Goal: Task Accomplishment & Management: Complete application form

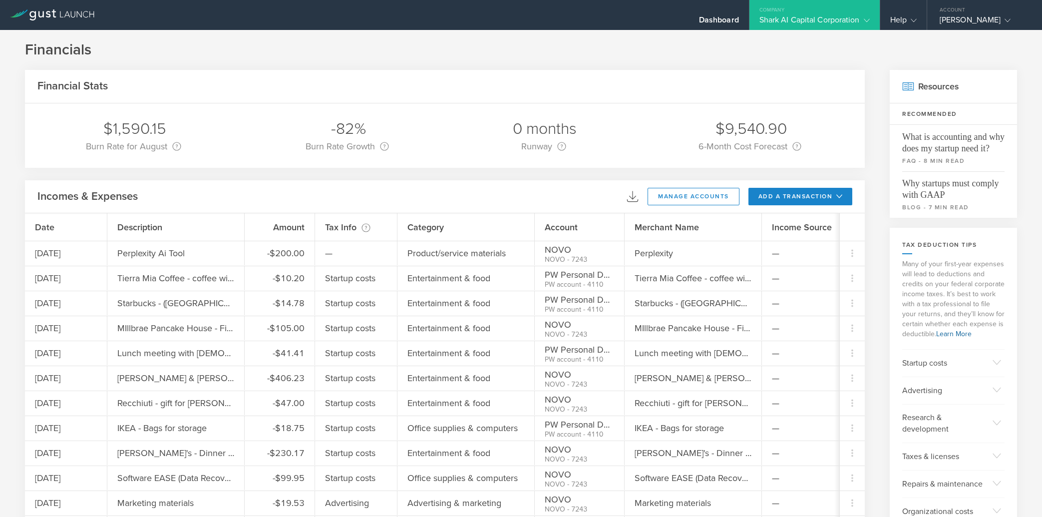
click at [817, 197] on button "add a transaction" at bounding box center [801, 196] width 104 height 17
click at [811, 222] on li "Add Expense" at bounding box center [819, 218] width 58 height 19
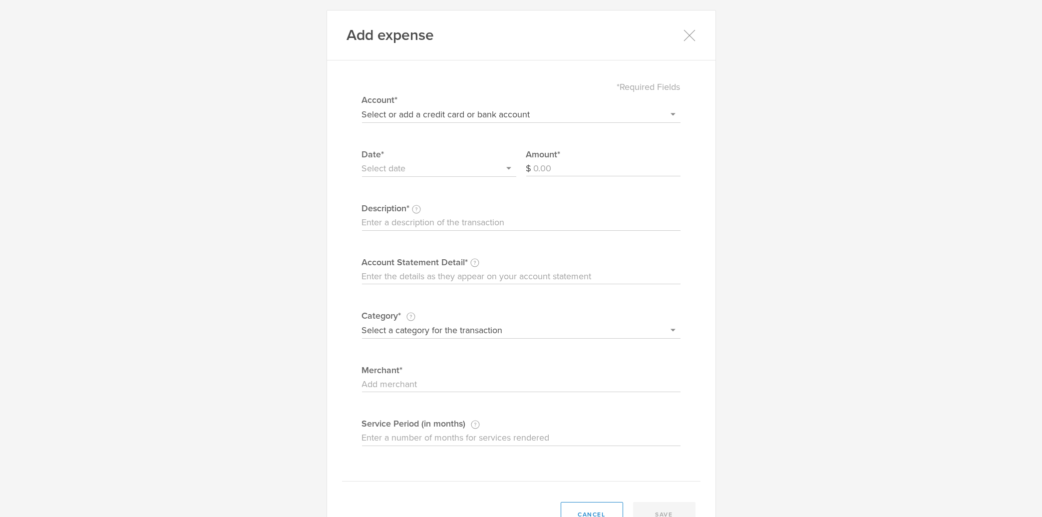
select select "604f98b02dbcb20004567df2"
click option "NOVO" at bounding box center [0, 0] width 0 height 0
click at [540, 167] on input "Amount" at bounding box center [607, 169] width 147 height 16
type input "9"
type input "29.16"
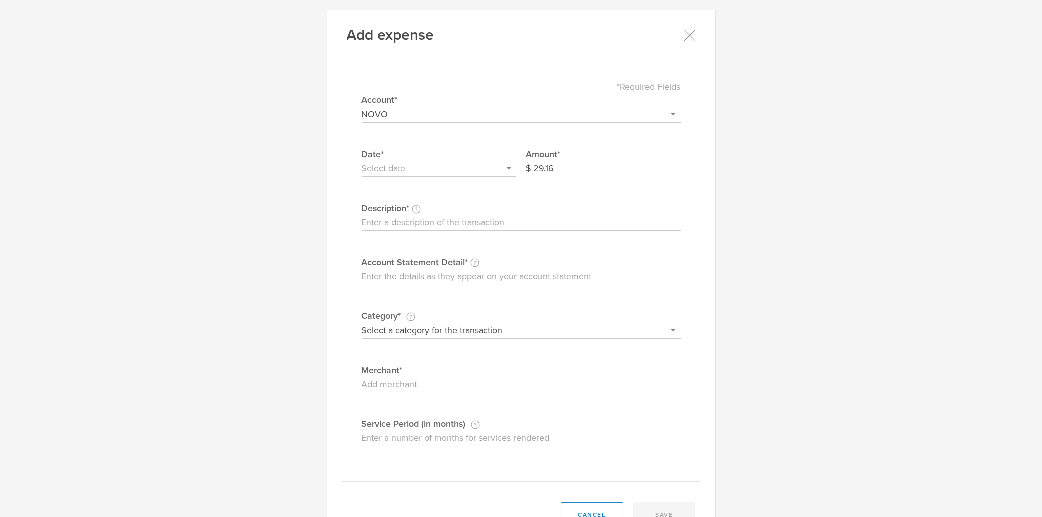
click at [417, 162] on input "text" at bounding box center [439, 169] width 154 height 16
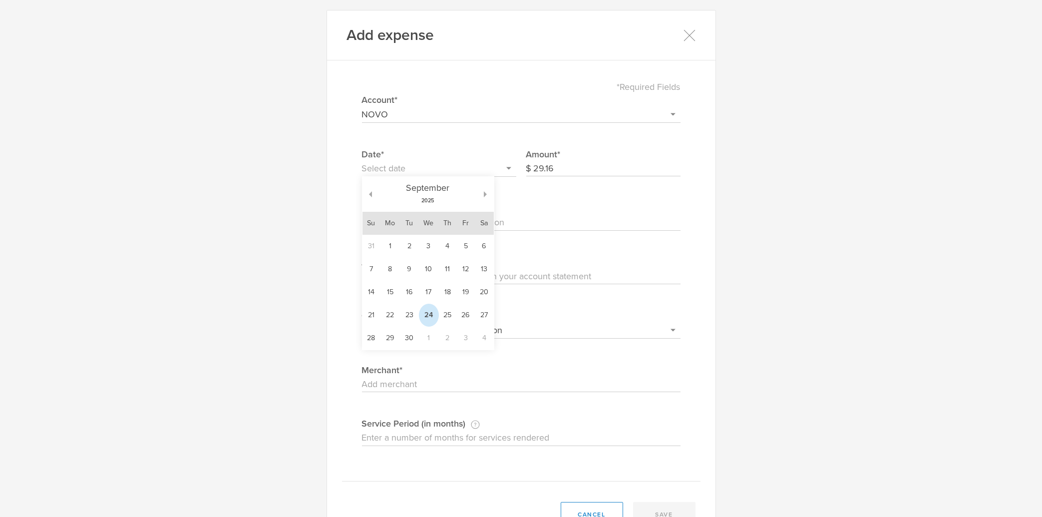
click at [426, 321] on td "24" at bounding box center [429, 315] width 20 height 23
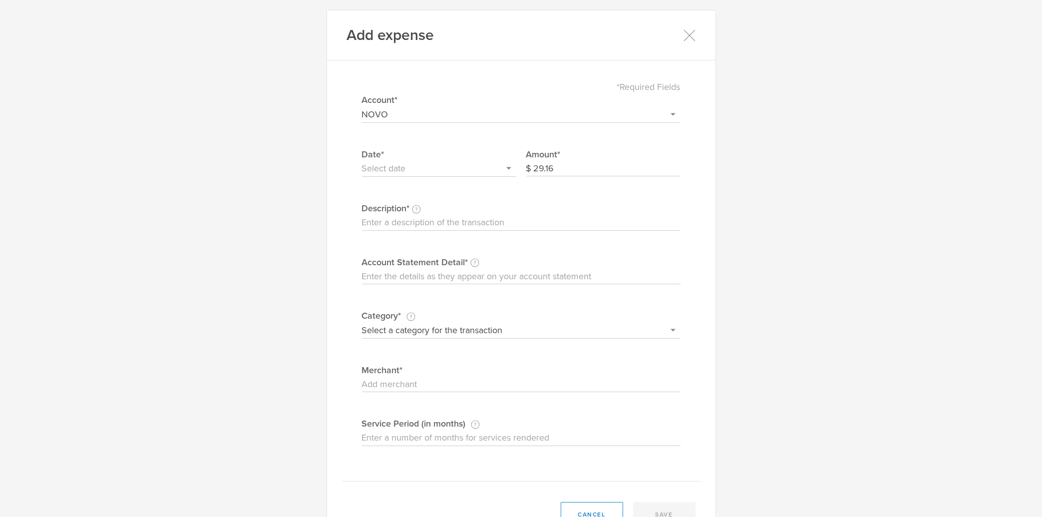
type input "[DATE]"
click at [424, 212] on label "Description This description is for your own reference." at bounding box center [521, 208] width 319 height 13
click at [424, 218] on input "Description This description is for your own reference." at bounding box center [521, 223] width 319 height 16
type input "simply business insurance"
click at [477, 227] on input "simply business insurance" at bounding box center [521, 223] width 319 height 16
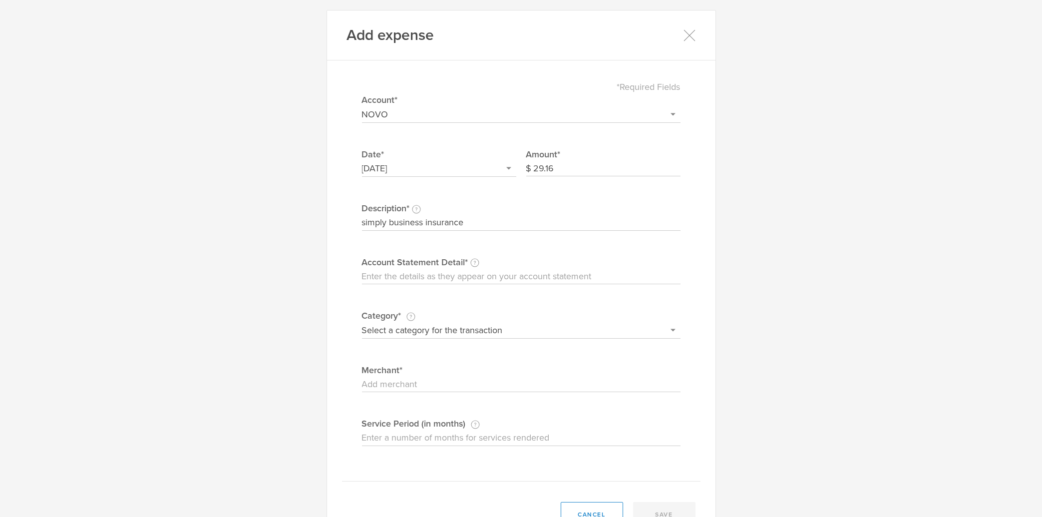
paste input "simply business insurance"
type input "simply business insurance"
select select "Insurance"
click option "Insurance" at bounding box center [0, 0] width 0 height 0
click at [437, 379] on input "Merchant" at bounding box center [521, 385] width 319 height 16
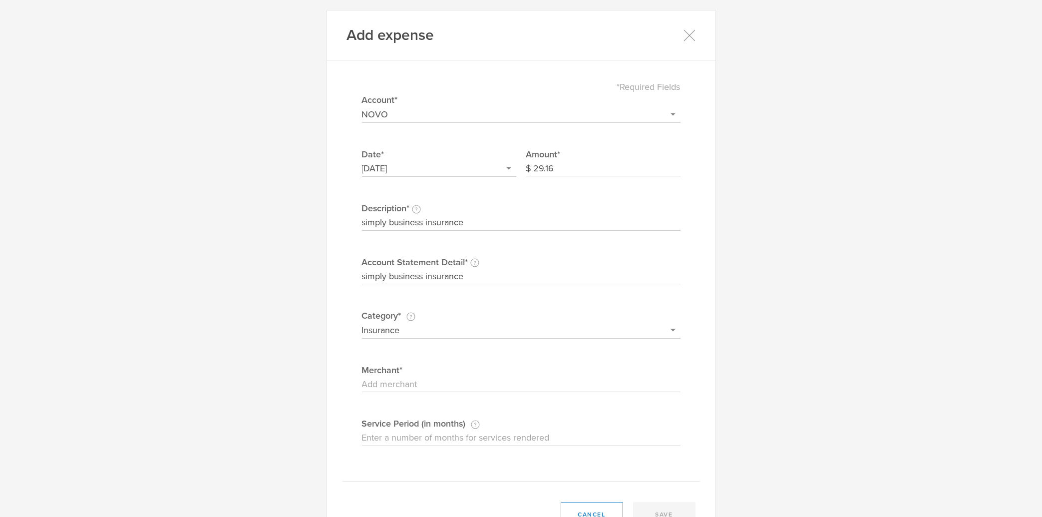
paste input "simply business insurance"
type input "simply business insurance"
click at [678, 513] on button "save" at bounding box center [664, 514] width 62 height 25
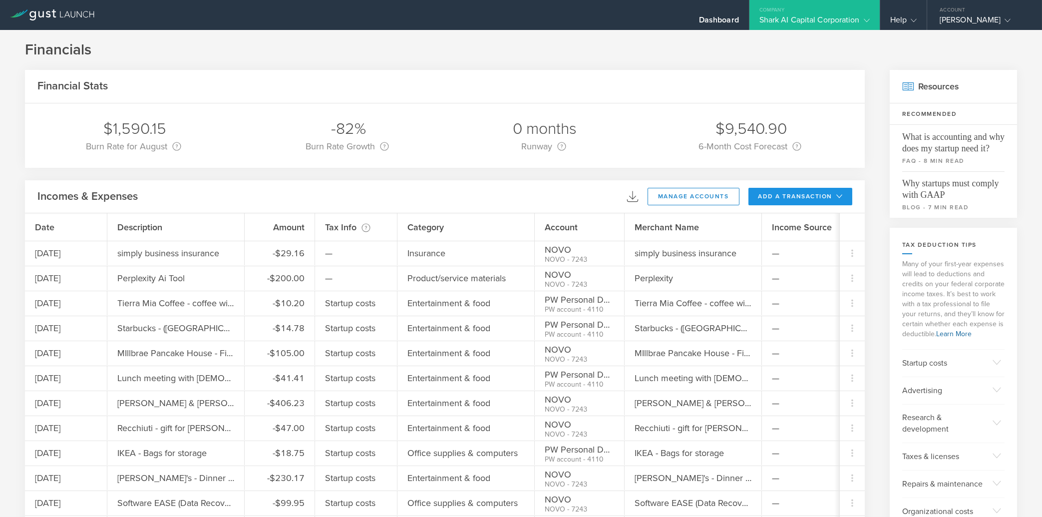
click at [800, 195] on button "add a transaction" at bounding box center [801, 196] width 104 height 17
click at [806, 218] on li "Add Expense" at bounding box center [819, 218] width 58 height 19
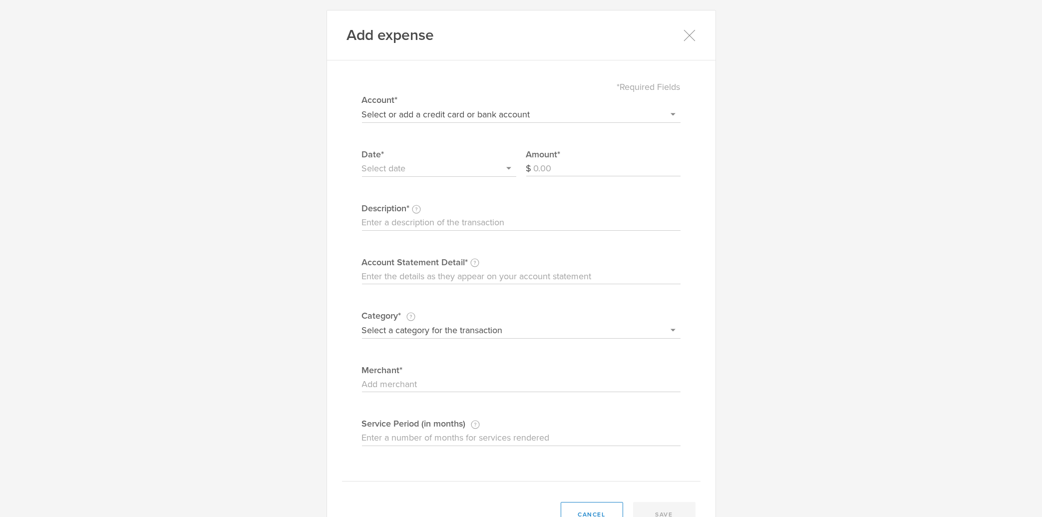
click at [362, 106] on select "Select or add a credit card or bank account Visa - 7587 BOFA Cash Reward PayPal…" at bounding box center [521, 114] width 319 height 16
select select "604f98b02dbcb20004567df2"
click option "NOVO" at bounding box center [0, 0] width 0 height 0
click at [423, 169] on input "text" at bounding box center [439, 169] width 154 height 16
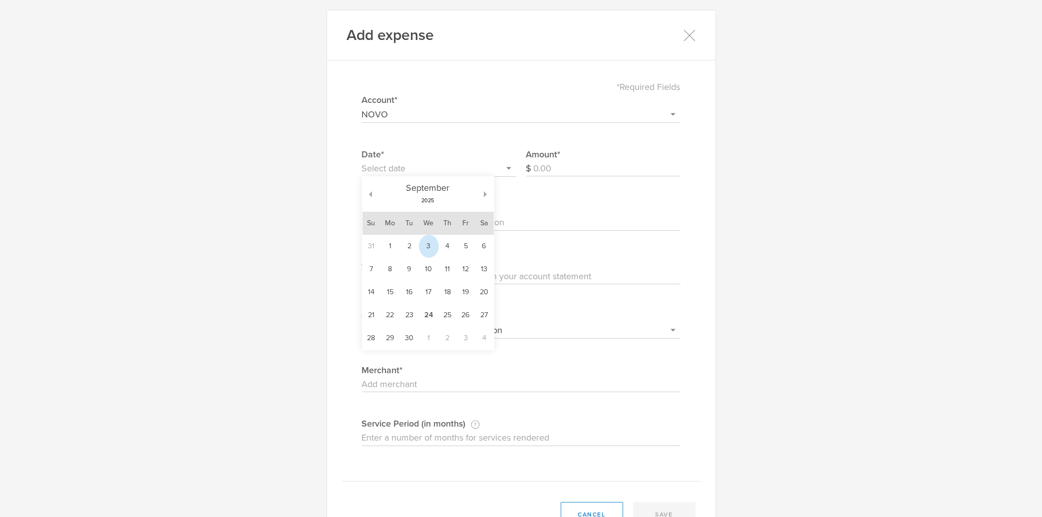
click at [425, 251] on td "3" at bounding box center [429, 246] width 20 height 23
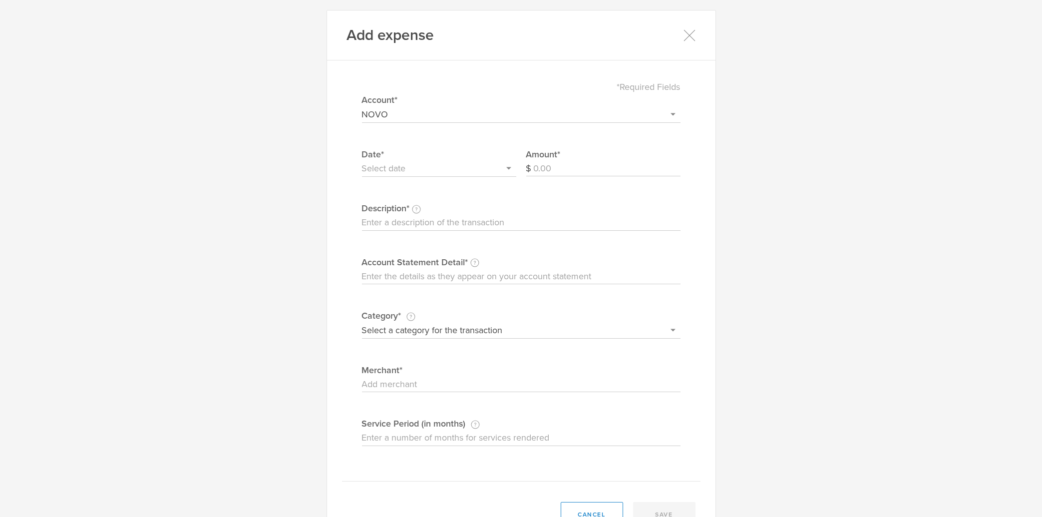
type input "[DATE]"
click at [564, 167] on input "Amount" at bounding box center [607, 169] width 147 height 16
type input "71.88"
click at [493, 219] on input "Description This description is for your own reference." at bounding box center [521, 223] width 319 height 16
type input "Name Cheap - Domain"
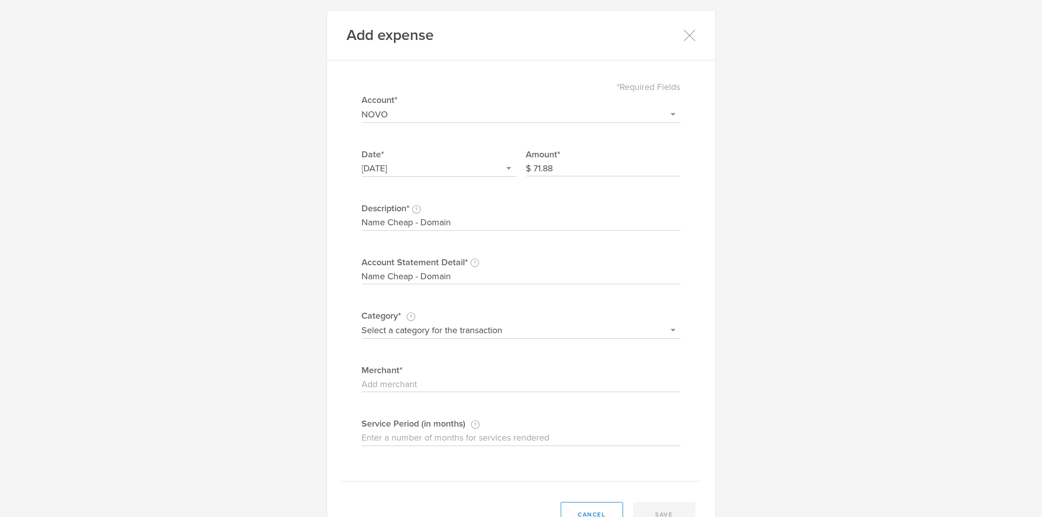
type input "Name Cheap - Domain"
select select "Web site design & hosting"
click option "Web site design & hosting" at bounding box center [0, 0] width 0 height 0
click at [452, 273] on input "Name Cheap - Domain" at bounding box center [521, 277] width 319 height 16
click at [362, 269] on input "Name Cheap - Domain" at bounding box center [521, 277] width 319 height 16
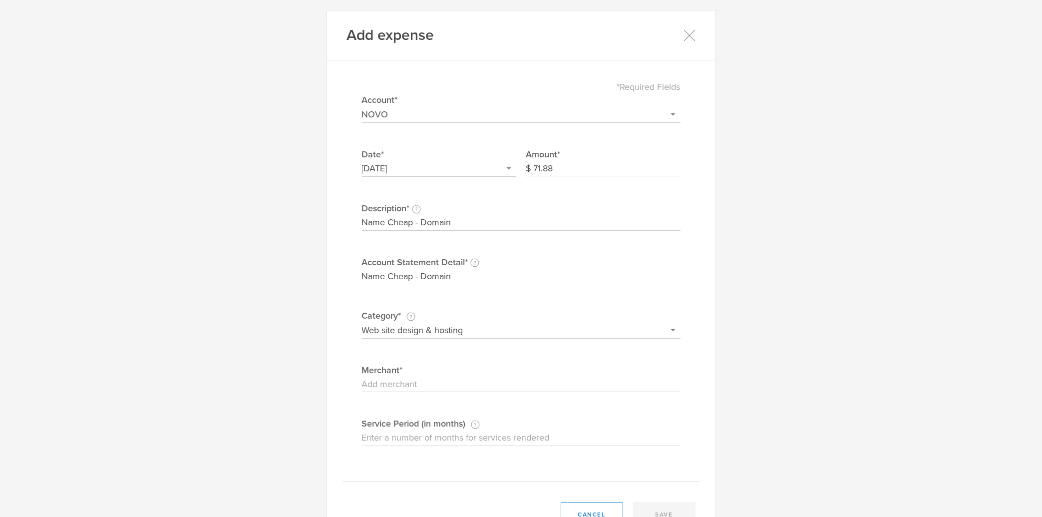
click at [407, 387] on input "Merchant" at bounding box center [521, 385] width 319 height 16
paste input "Name Cheap - Domain"
type input "Name Cheap - Domain"
drag, startPoint x: 427, startPoint y: 430, endPoint x: 427, endPoint y: 435, distance: 5.0
click at [427, 430] on div "Service Period (in months) If this expense is a subscription or contract, enter…" at bounding box center [521, 431] width 319 height 29
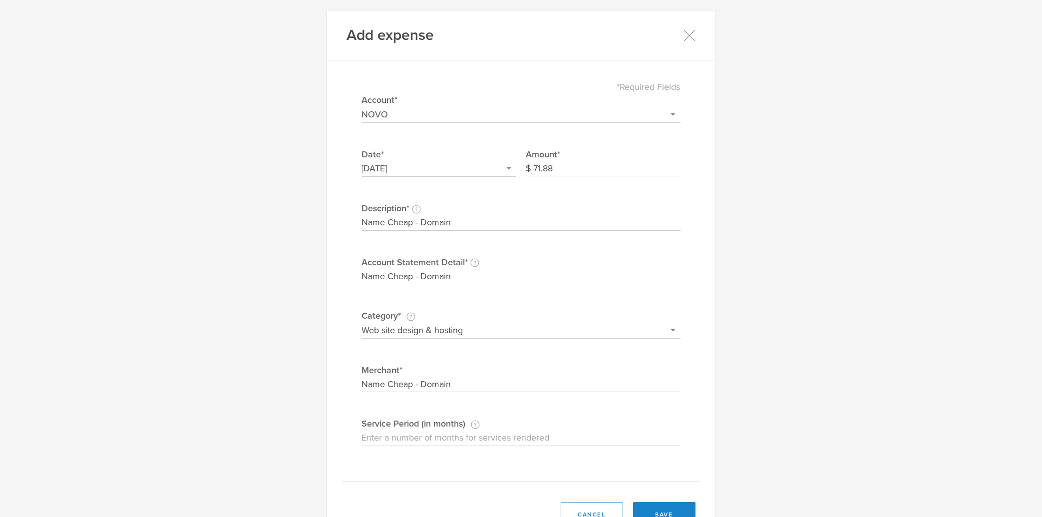
click at [427, 435] on input "Service Period (in months) If this expense is a subscription or contract, enter…" at bounding box center [521, 438] width 319 height 16
type input "12"
click at [670, 507] on button "save" at bounding box center [664, 514] width 62 height 25
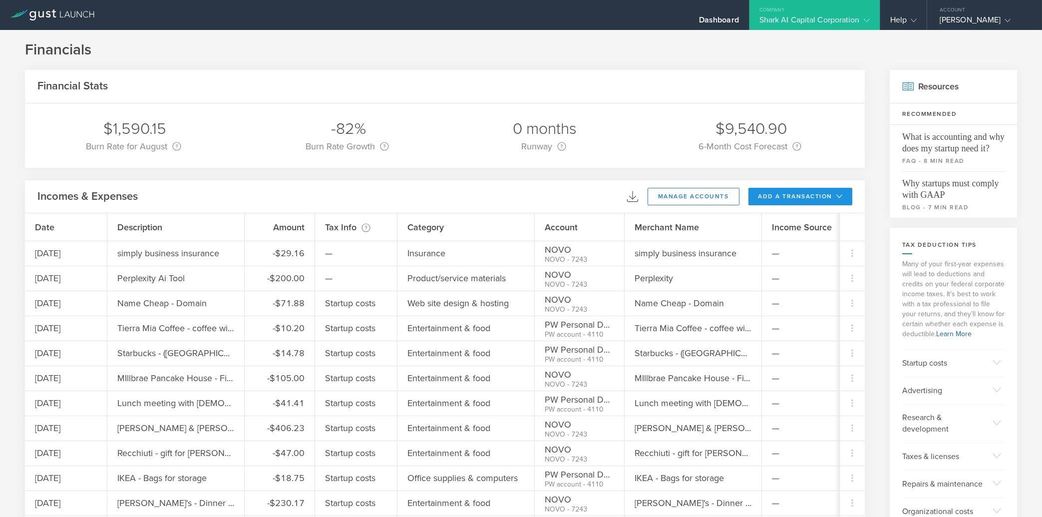
click at [784, 198] on button "add a transaction" at bounding box center [801, 196] width 104 height 17
click at [790, 216] on li "Add Expense" at bounding box center [819, 218] width 58 height 19
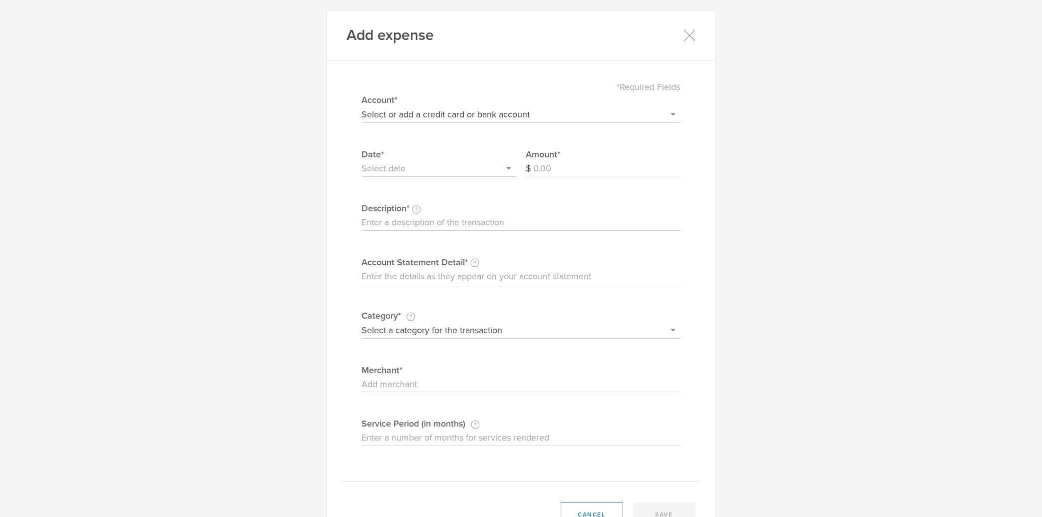
select select "604f98b02dbcb20004567df2"
click option "NOVO" at bounding box center [0, 0] width 0 height 0
click at [569, 164] on input "Amount" at bounding box center [607, 169] width 147 height 16
type input "69.50"
click at [401, 169] on input "text" at bounding box center [439, 169] width 154 height 16
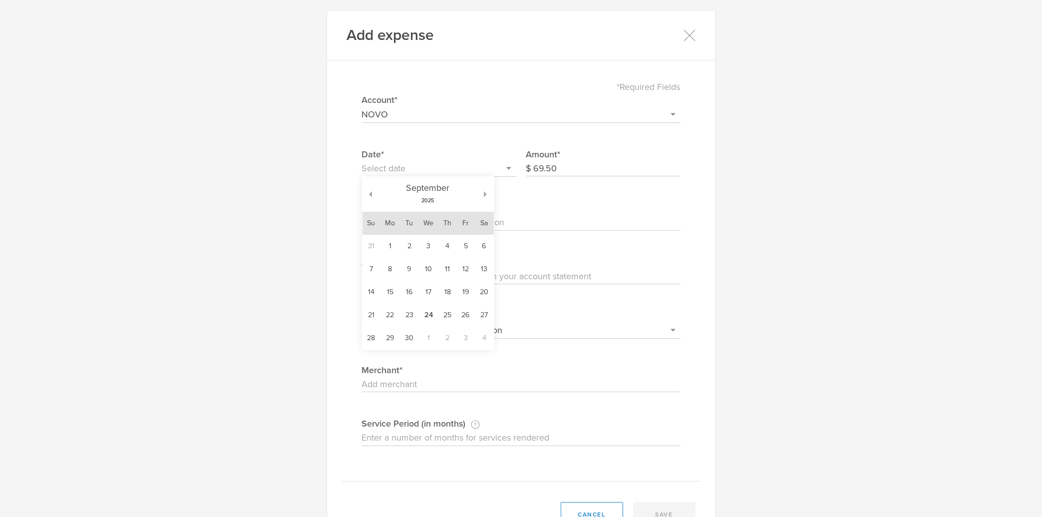
click at [367, 191] on div "[DATE]" at bounding box center [428, 194] width 131 height 35
click at [367, 197] on div "[DATE]" at bounding box center [428, 194] width 131 height 35
click at [364, 194] on button "button" at bounding box center [367, 194] width 9 height 6
click at [389, 340] on td "25" at bounding box center [391, 338] width 20 height 23
type input "[DATE]"
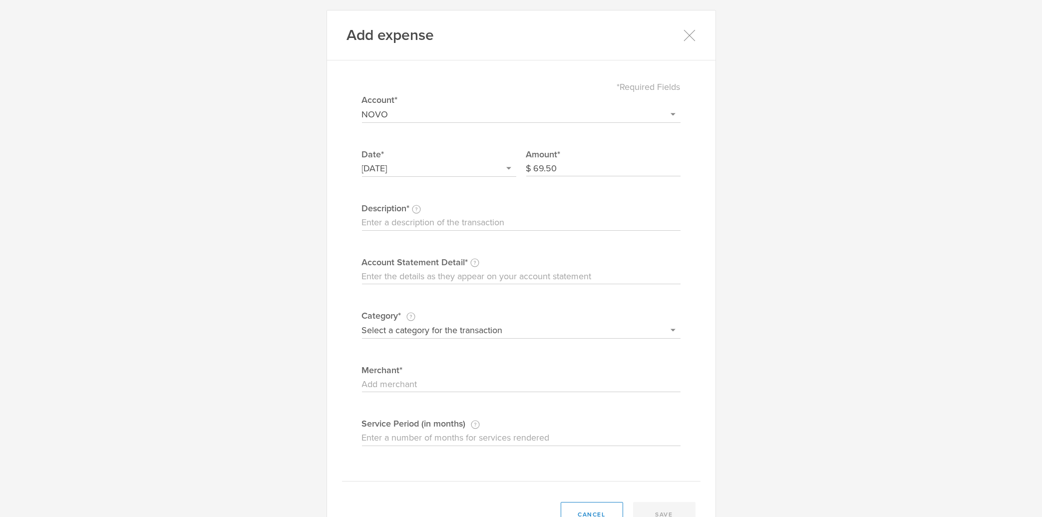
click at [513, 220] on input "Description This description is for your own reference." at bounding box center [521, 223] width 319 height 16
type input "biBerk - insurance - liability"
paste input "biBerk - insurance - liability"
type input "biBerk - insurance - liability"
select select "Insurance"
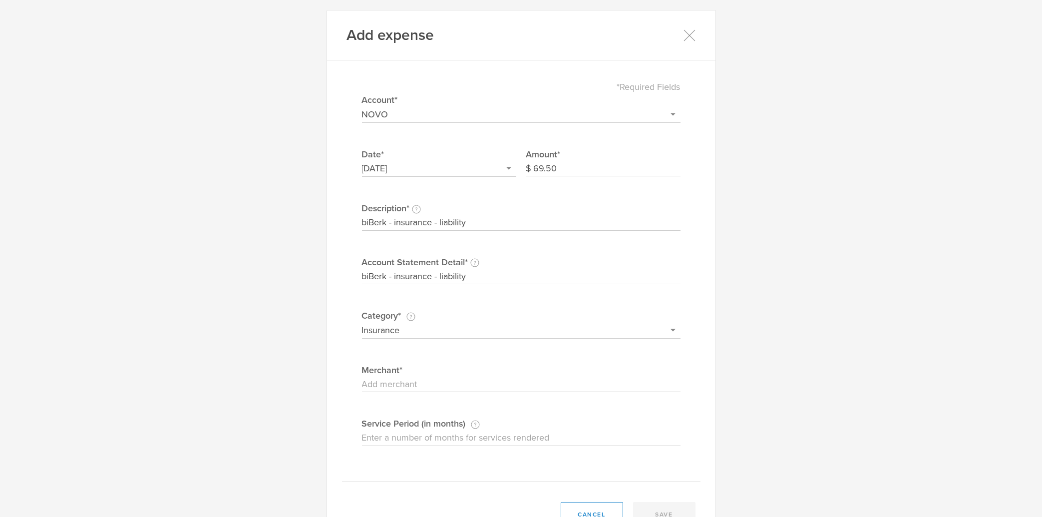
click option "Insurance" at bounding box center [0, 0] width 0 height 0
click at [437, 383] on input "Merchant" at bounding box center [521, 385] width 319 height 16
paste input "biBerk - insurance - liability"
type input "biBerk - insurance - liability"
click at [661, 513] on button "save" at bounding box center [664, 514] width 62 height 25
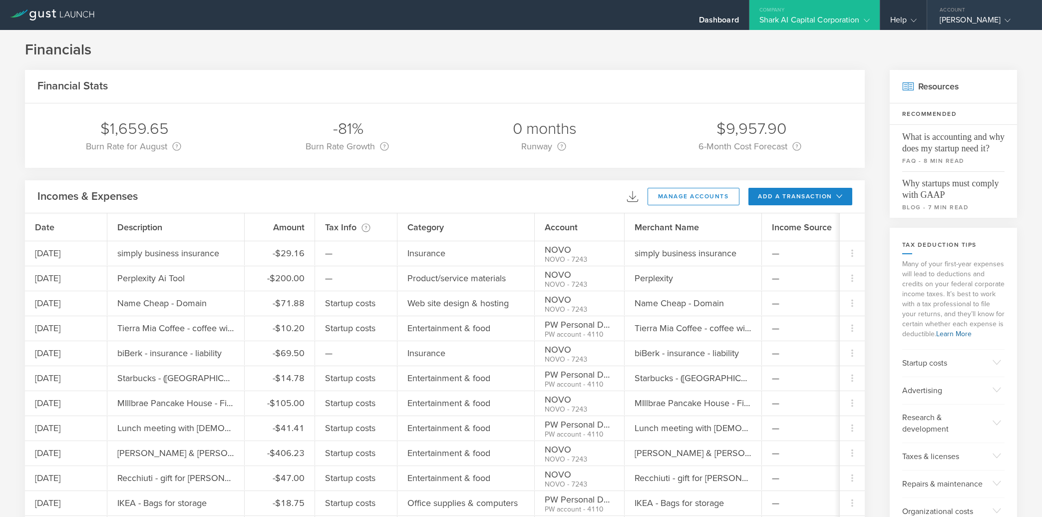
click at [980, 14] on div "Account" at bounding box center [984, 7] width 115 height 15
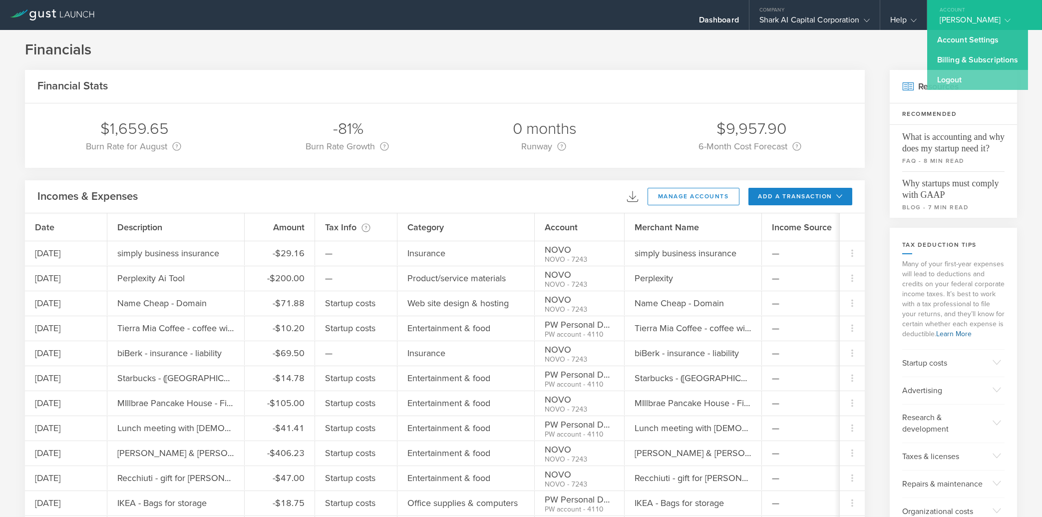
click at [945, 78] on link "Logout" at bounding box center [977, 80] width 101 height 20
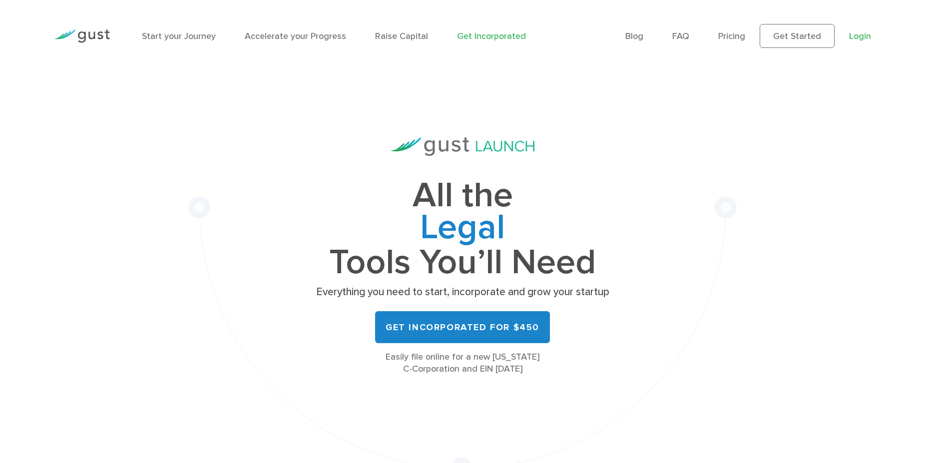
click at [865, 40] on link "Login" at bounding box center [860, 36] width 22 height 10
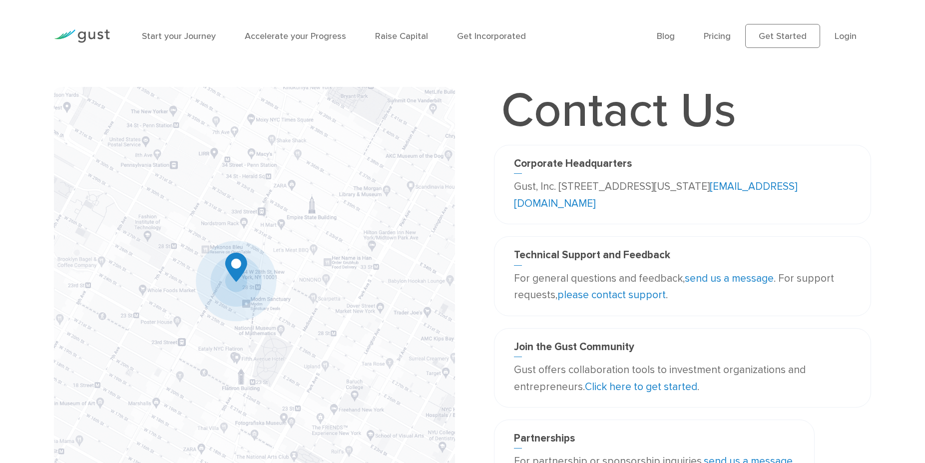
click at [618, 296] on link "please contact support" at bounding box center [611, 295] width 108 height 12
click at [718, 280] on link "send us a message" at bounding box center [729, 278] width 89 height 12
click at [719, 40] on link "Pricing" at bounding box center [717, 36] width 27 height 10
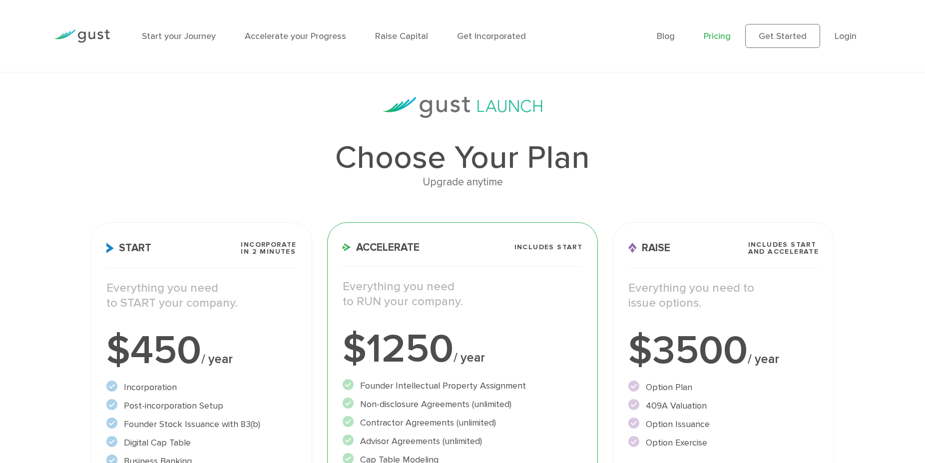
scroll to position [408, 0]
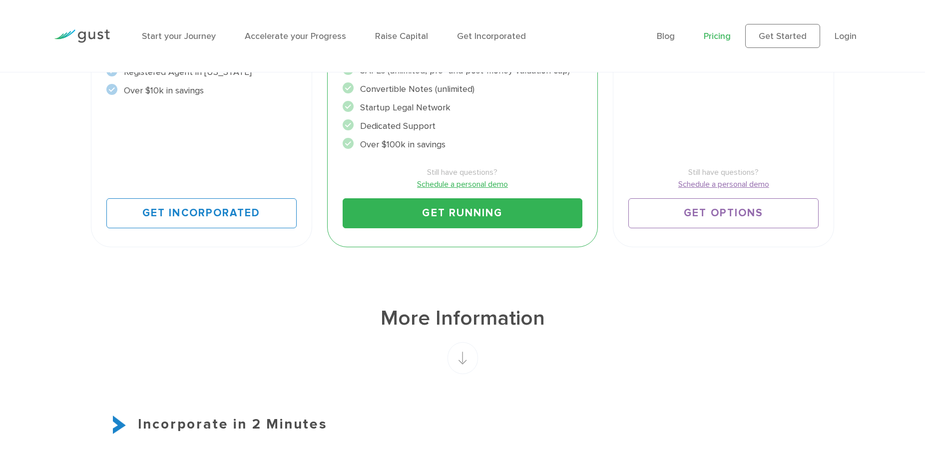
click at [503, 182] on link "Schedule a personal demo" at bounding box center [463, 184] width 240 height 12
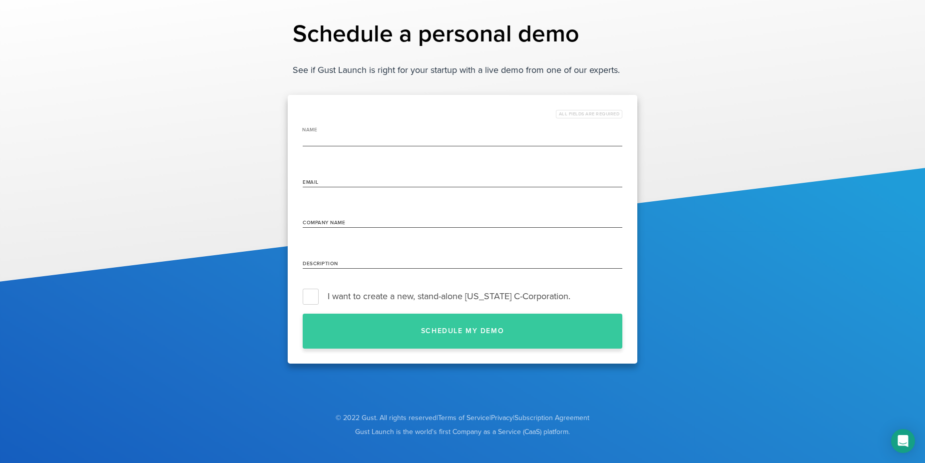
click at [502, 136] on input "name" at bounding box center [463, 139] width 320 height 16
type input "Philip Wong"
click at [305, 299] on label "I want to create a new, stand-alone Delaware C-Corporation." at bounding box center [463, 296] width 320 height 15
click at [622, 296] on input "I want to create a new, stand-alone Delaware C-Corporation." at bounding box center [622, 296] width 0 height 0
click at [368, 180] on input "Email" at bounding box center [463, 179] width 320 height 16
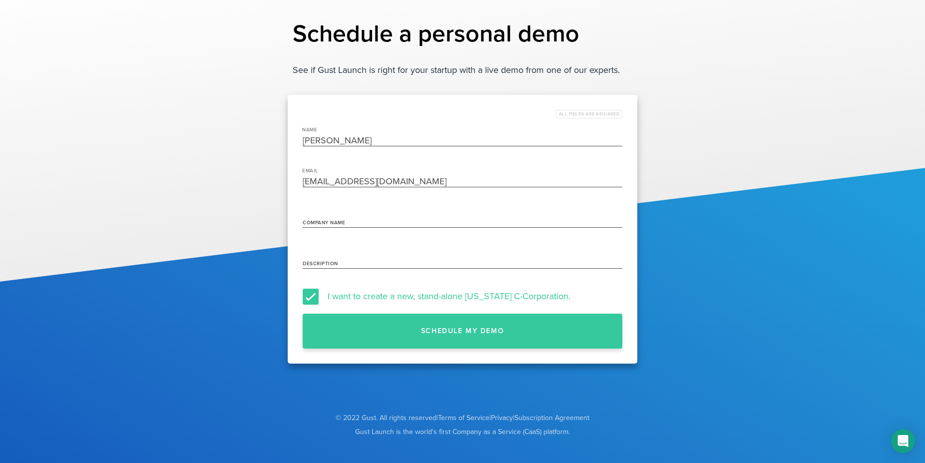
type input "philwo138@gmail.com"
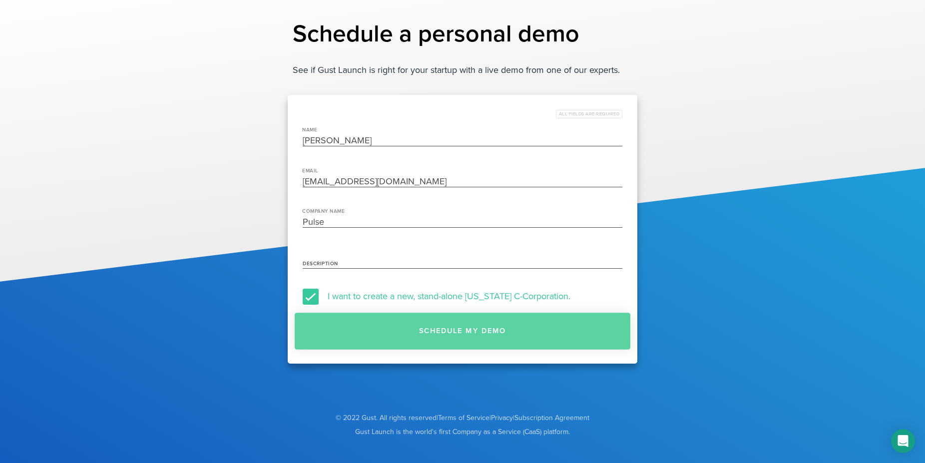
type input "Pulse"
click at [413, 331] on button "Schedule my demo" at bounding box center [463, 331] width 336 height 37
type input "second start up"
click at [423, 326] on button "Schedule my demo" at bounding box center [463, 331] width 336 height 37
